Goal: Task Accomplishment & Management: Manage account settings

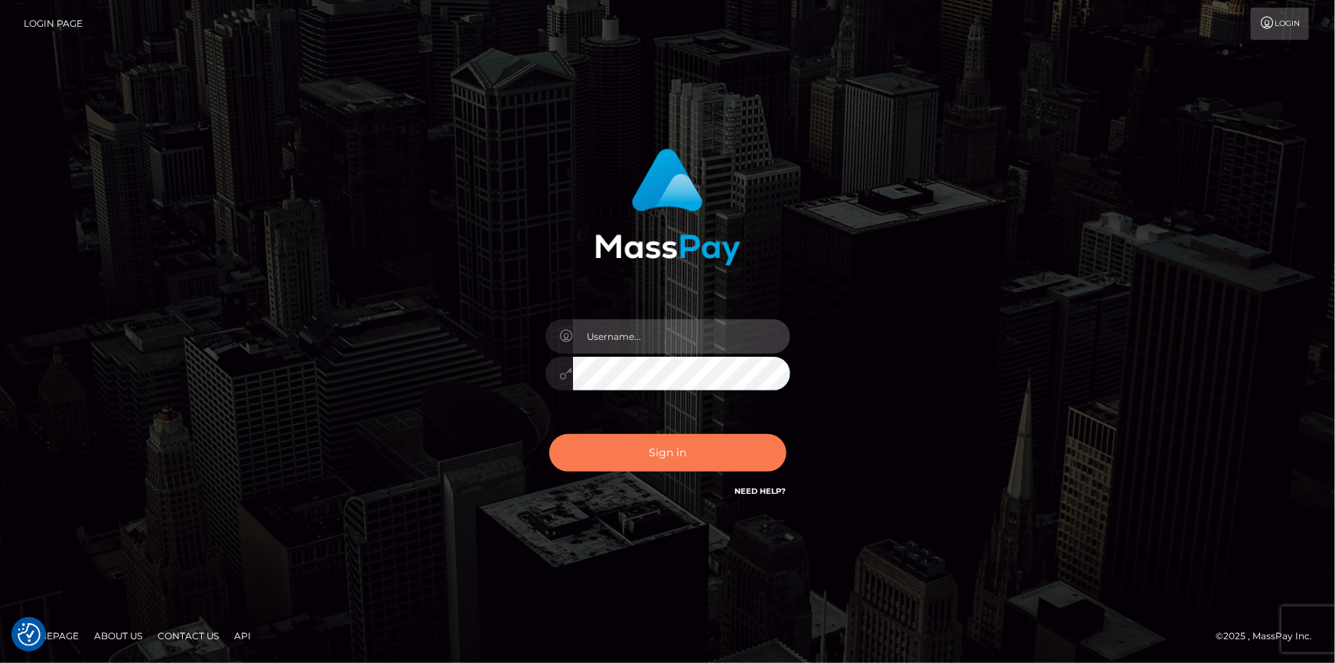
type input "dszikszai"
click at [608, 454] on button "Sign in" at bounding box center [667, 452] width 237 height 37
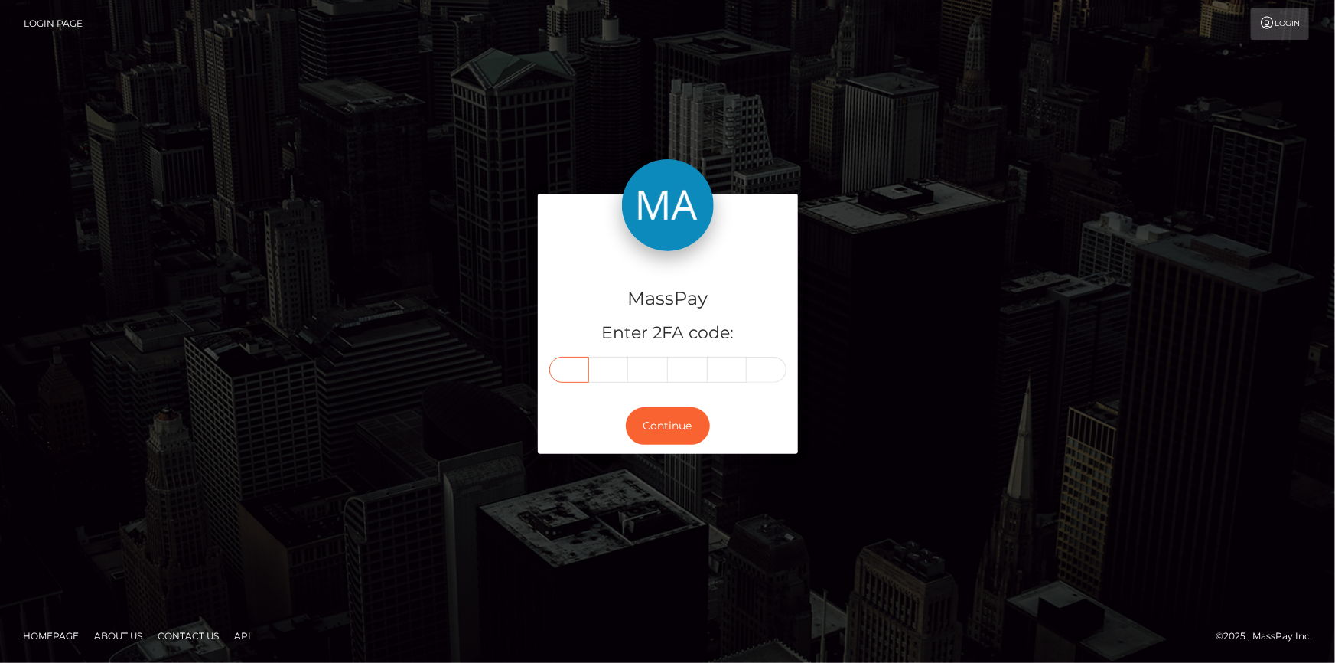
click at [572, 363] on input "text" at bounding box center [569, 370] width 40 height 26
type input "3"
type input "4"
type input "7"
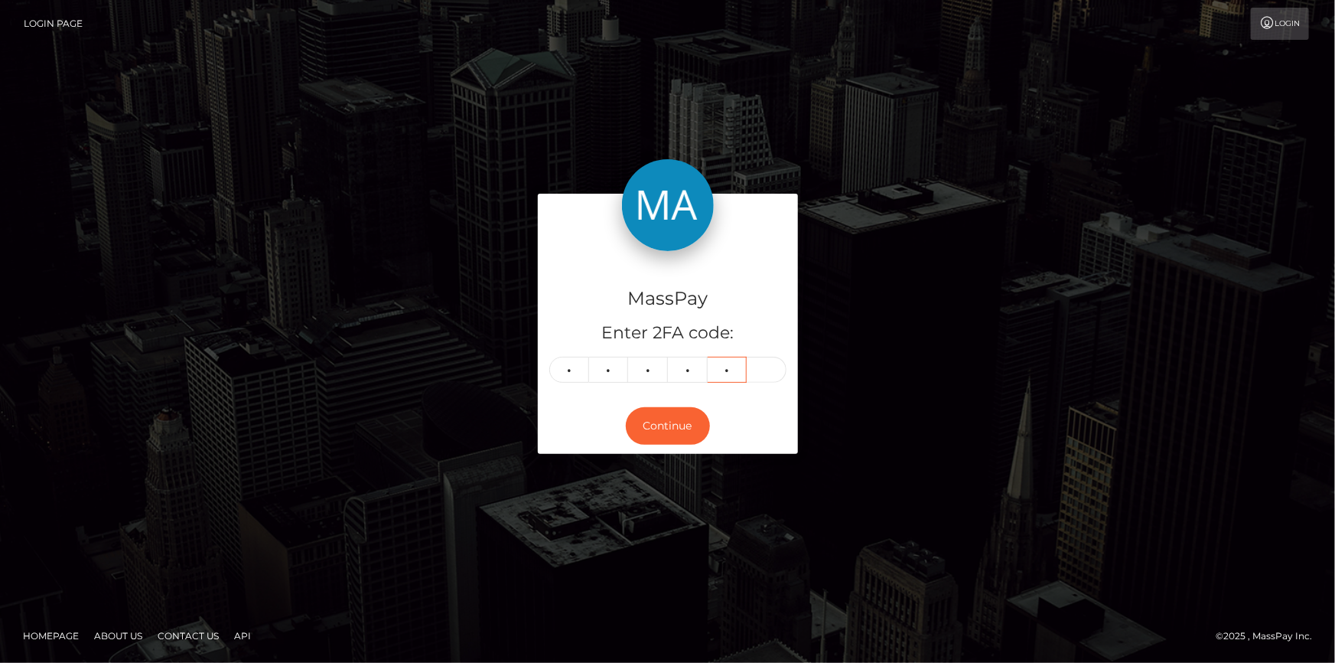
type input "1"
type input "4"
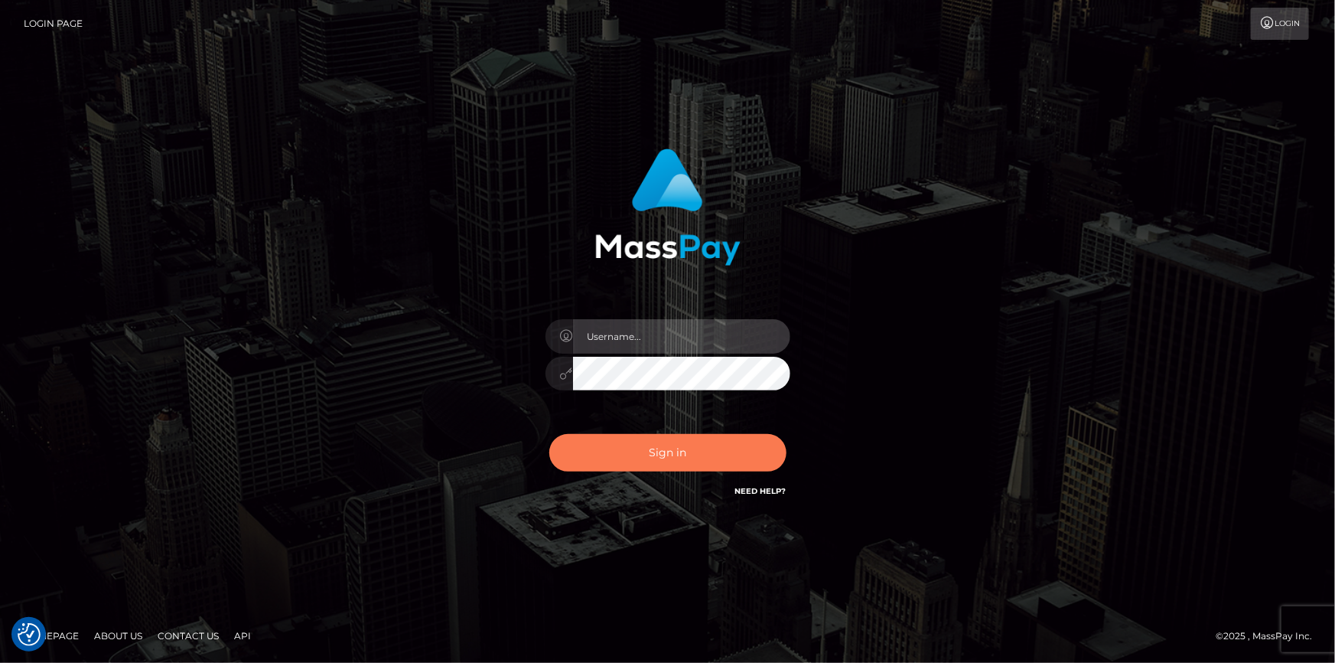
type input "dszikszai"
click at [654, 451] on button "Sign in" at bounding box center [667, 452] width 237 height 37
type input "dszikszai"
click at [635, 460] on button "Sign in" at bounding box center [667, 452] width 237 height 37
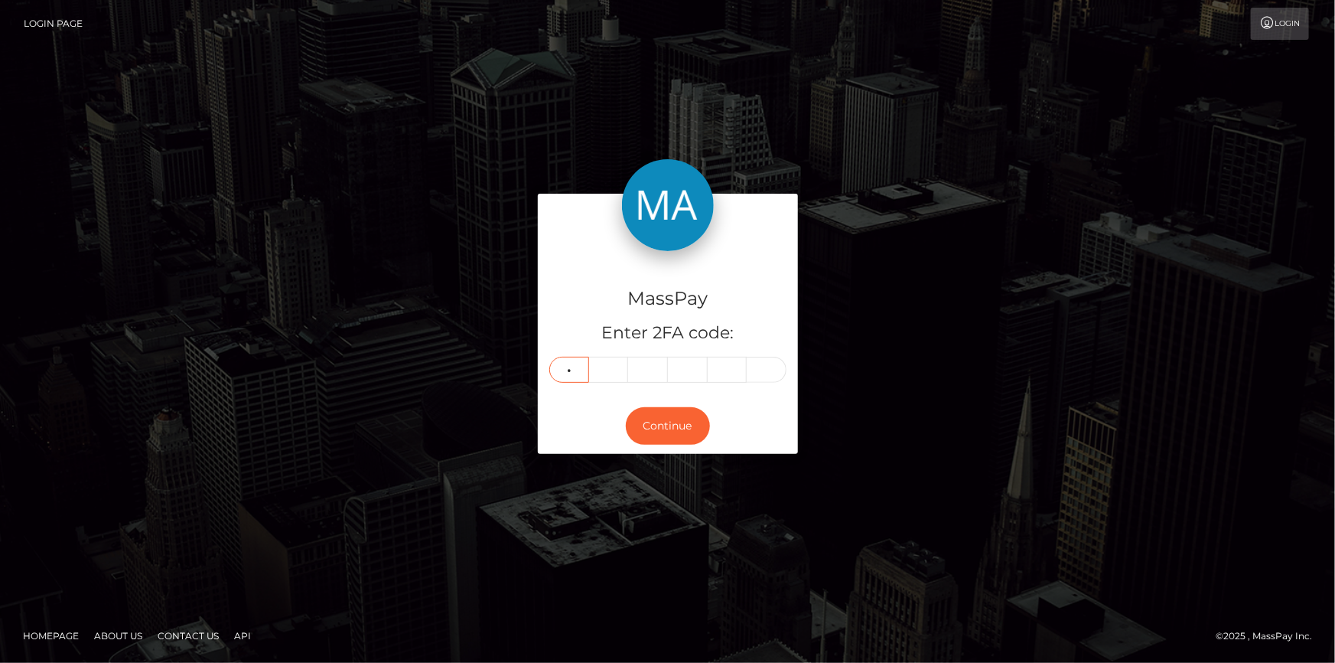
type input "0"
type input "8"
type input "5"
type input "4"
type input "0"
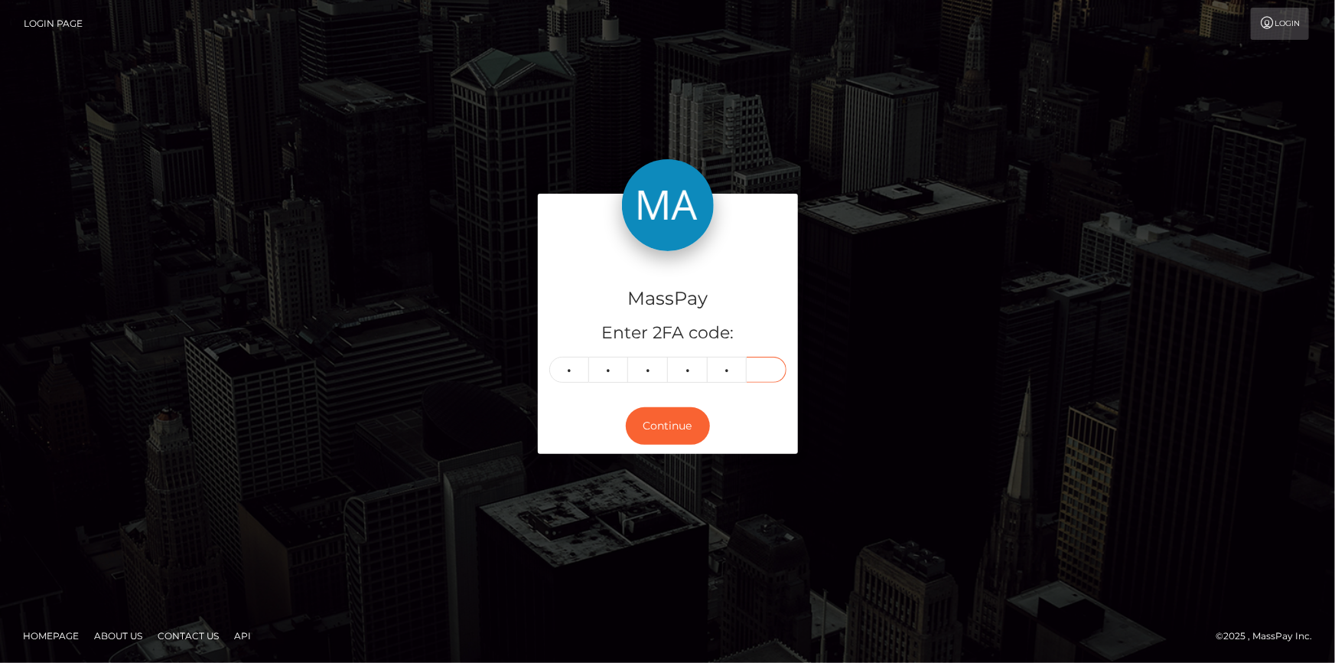
type input "7"
